Goal: Navigation & Orientation: Go to known website

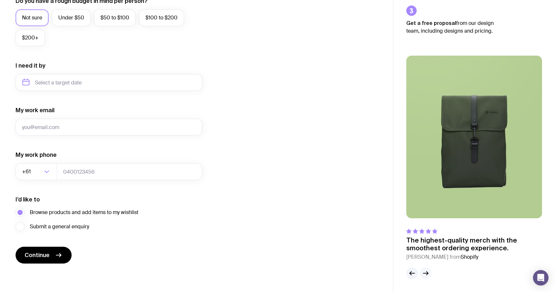
click at [427, 276] on icon "button" at bounding box center [426, 274] width 8 height 8
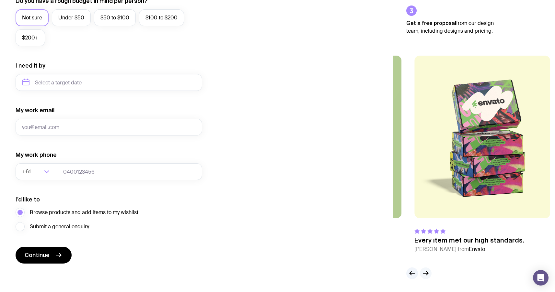
click at [427, 276] on icon "button" at bounding box center [426, 274] width 8 height 8
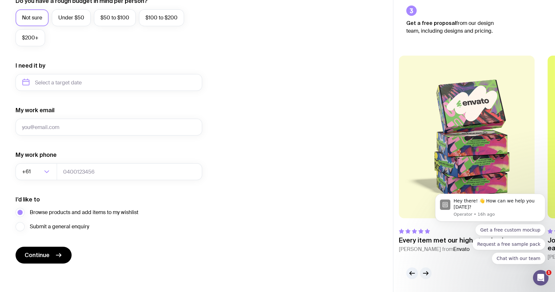
click at [427, 276] on icon "button" at bounding box center [426, 274] width 8 height 8
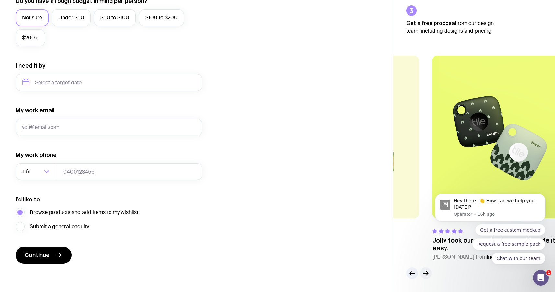
click at [427, 276] on icon "button" at bounding box center [426, 274] width 8 height 8
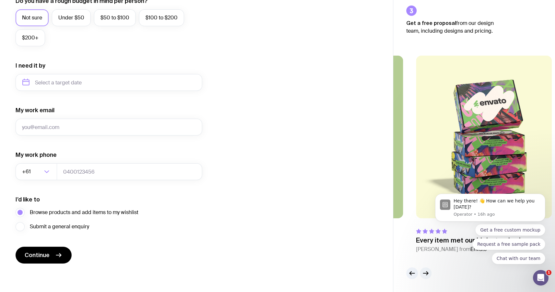
click at [427, 276] on icon "button" at bounding box center [426, 274] width 8 height 8
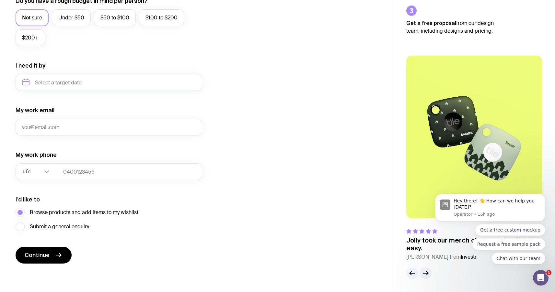
click at [412, 276] on icon "button" at bounding box center [412, 274] width 8 height 8
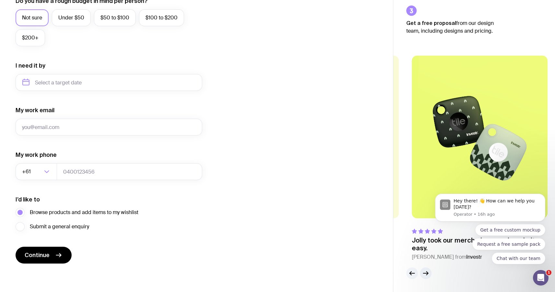
click at [412, 276] on icon "button" at bounding box center [412, 274] width 8 height 8
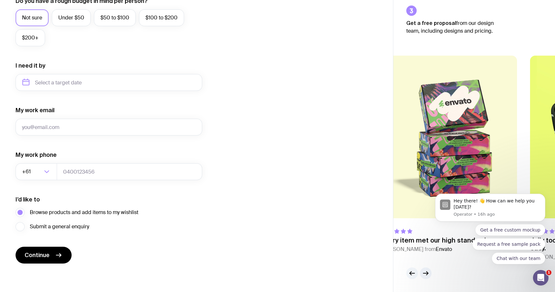
click at [412, 276] on icon "button" at bounding box center [412, 274] width 8 height 8
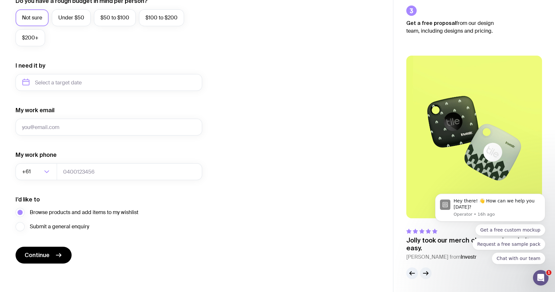
click at [425, 275] on icon "button" at bounding box center [426, 274] width 8 height 8
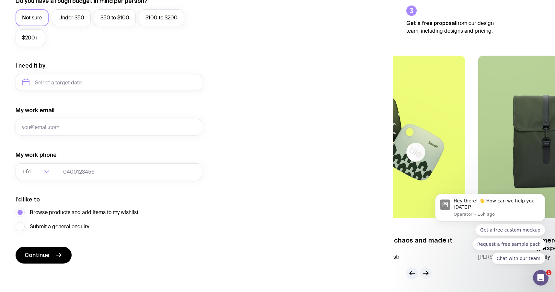
click at [425, 275] on icon "button" at bounding box center [426, 274] width 8 height 8
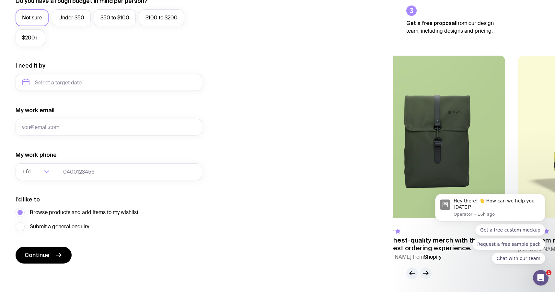
click at [425, 275] on icon "button" at bounding box center [426, 274] width 8 height 8
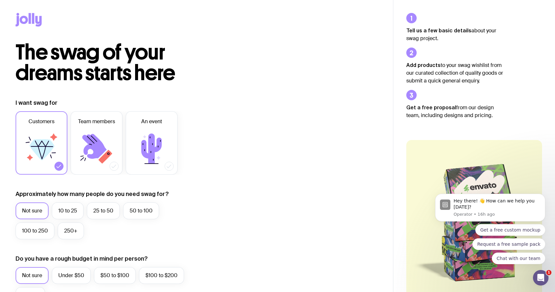
click at [26, 20] on icon at bounding box center [24, 20] width 8 height 8
